Goal: Task Accomplishment & Management: Manage account settings

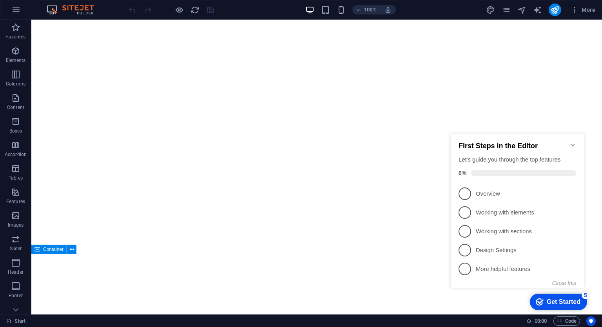
click at [575, 142] on icon "Minimize checklist" at bounding box center [572, 145] width 6 height 6
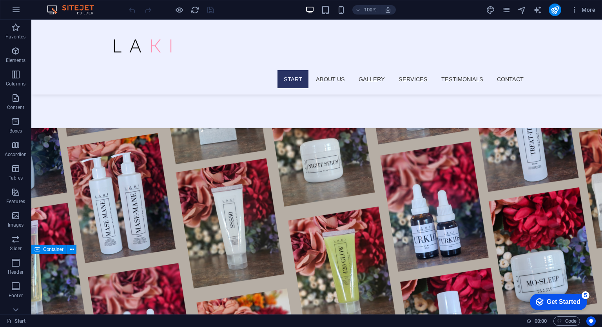
scroll to position [47, 0]
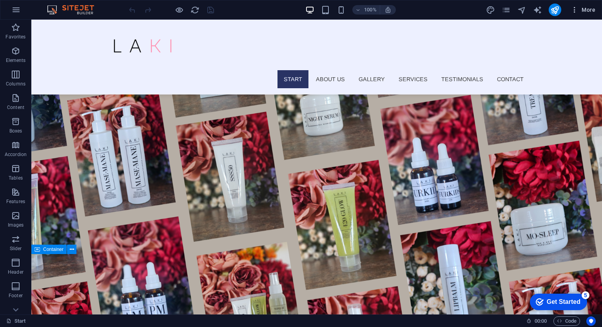
click at [586, 9] on span "More" at bounding box center [582, 10] width 25 height 8
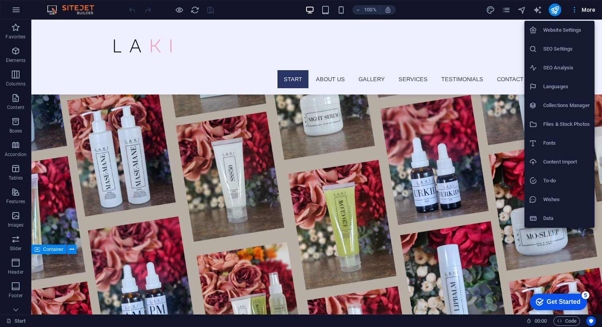
click at [586, 9] on div at bounding box center [301, 163] width 602 height 327
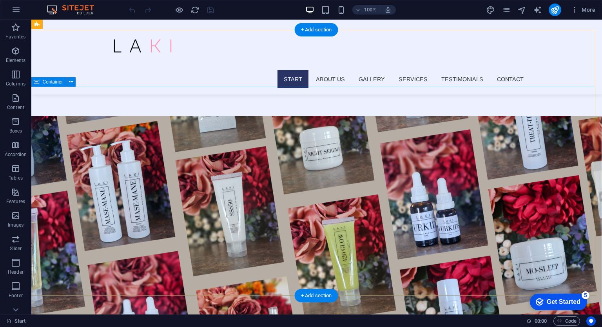
scroll to position [0, 0]
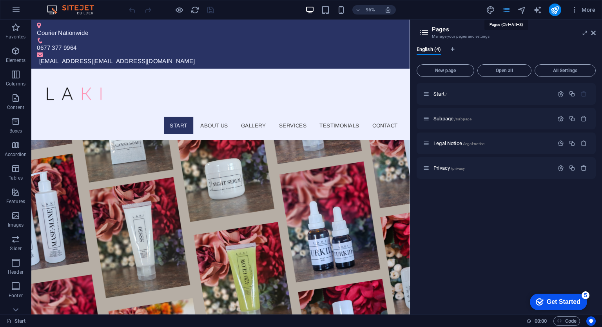
click at [595, 33] on icon at bounding box center [593, 33] width 5 height 6
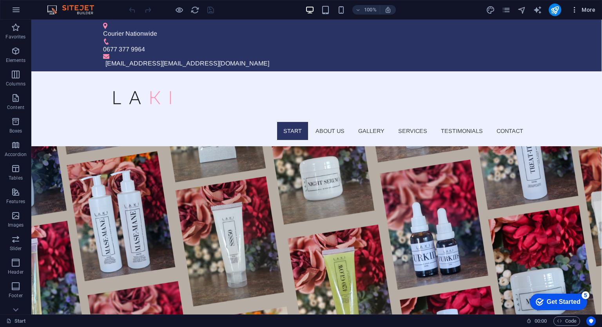
click at [581, 6] on span "More" at bounding box center [582, 10] width 25 height 8
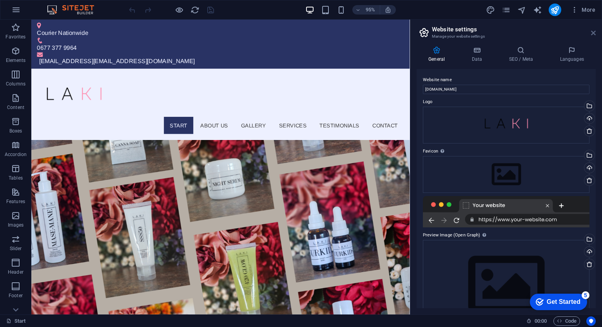
click at [594, 31] on icon at bounding box center [593, 33] width 5 height 6
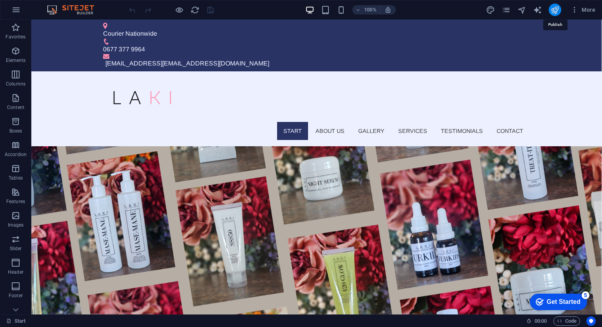
click at [555, 9] on icon "publish" at bounding box center [554, 9] width 9 height 9
